Goal: Task Accomplishment & Management: Manage account settings

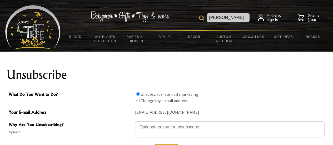
type input "[PERSON_NAME]"
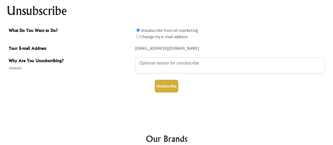
scroll to position [64, 0]
type textarea "b"
click at [168, 87] on button "Unsubscribe" at bounding box center [166, 86] width 23 height 13
